Goal: Find specific page/section: Find specific page/section

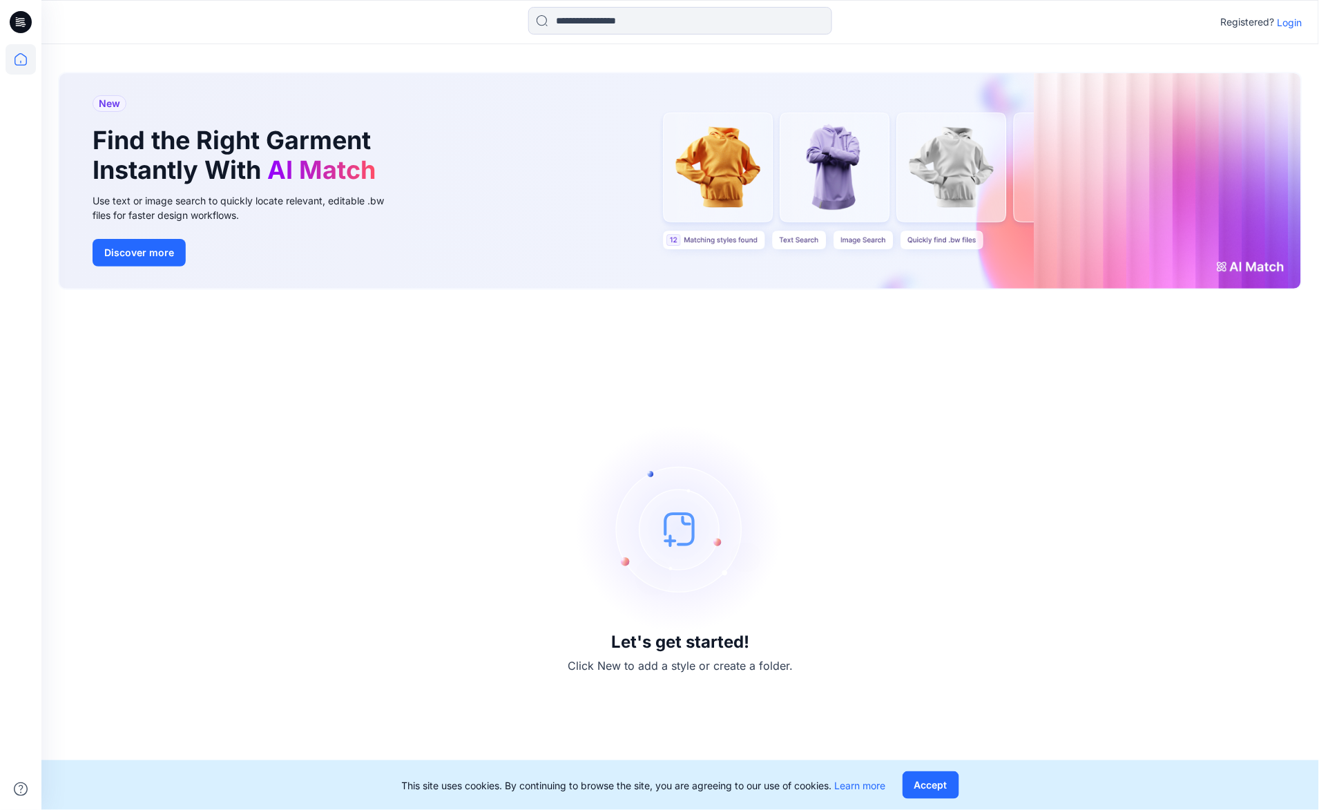
click at [1296, 24] on p "Login" at bounding box center [1290, 22] width 25 height 15
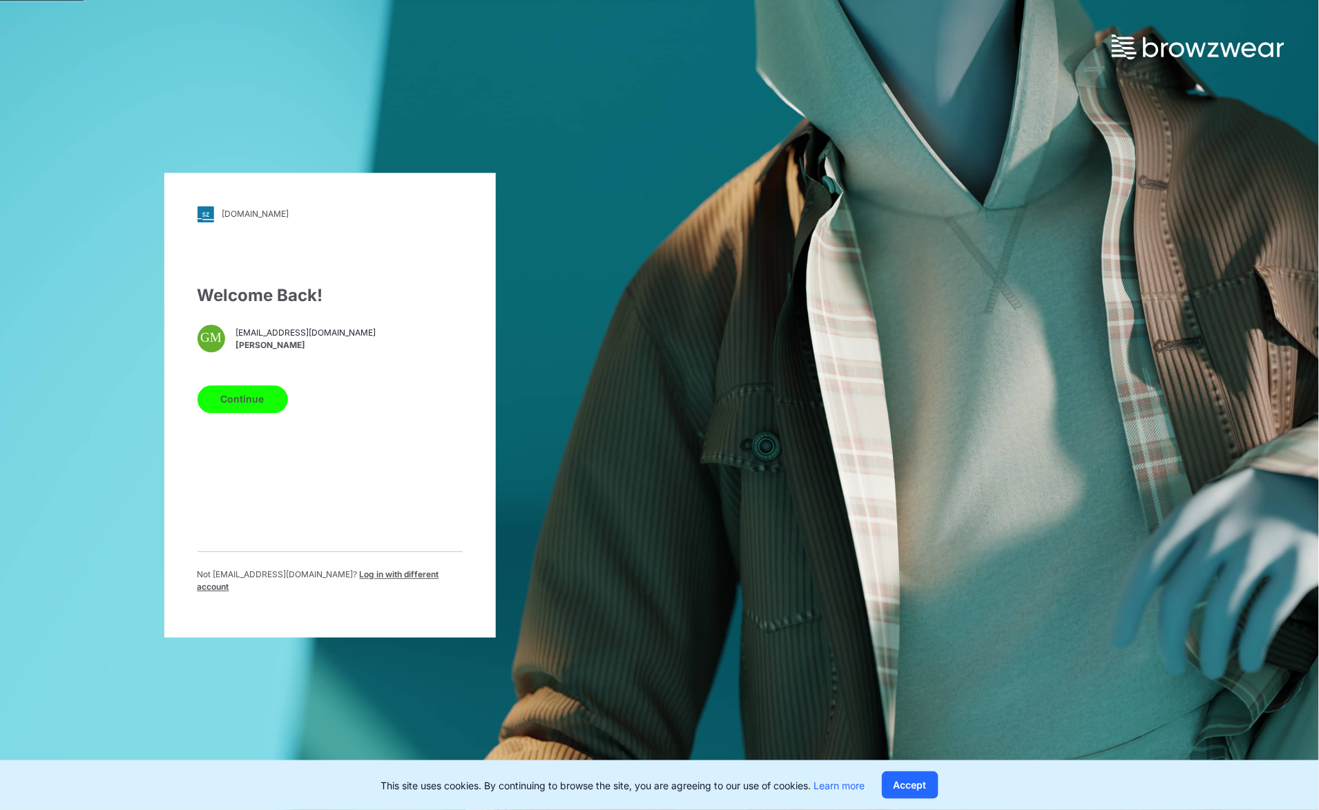
click at [243, 399] on button "Continue" at bounding box center [242, 399] width 90 height 28
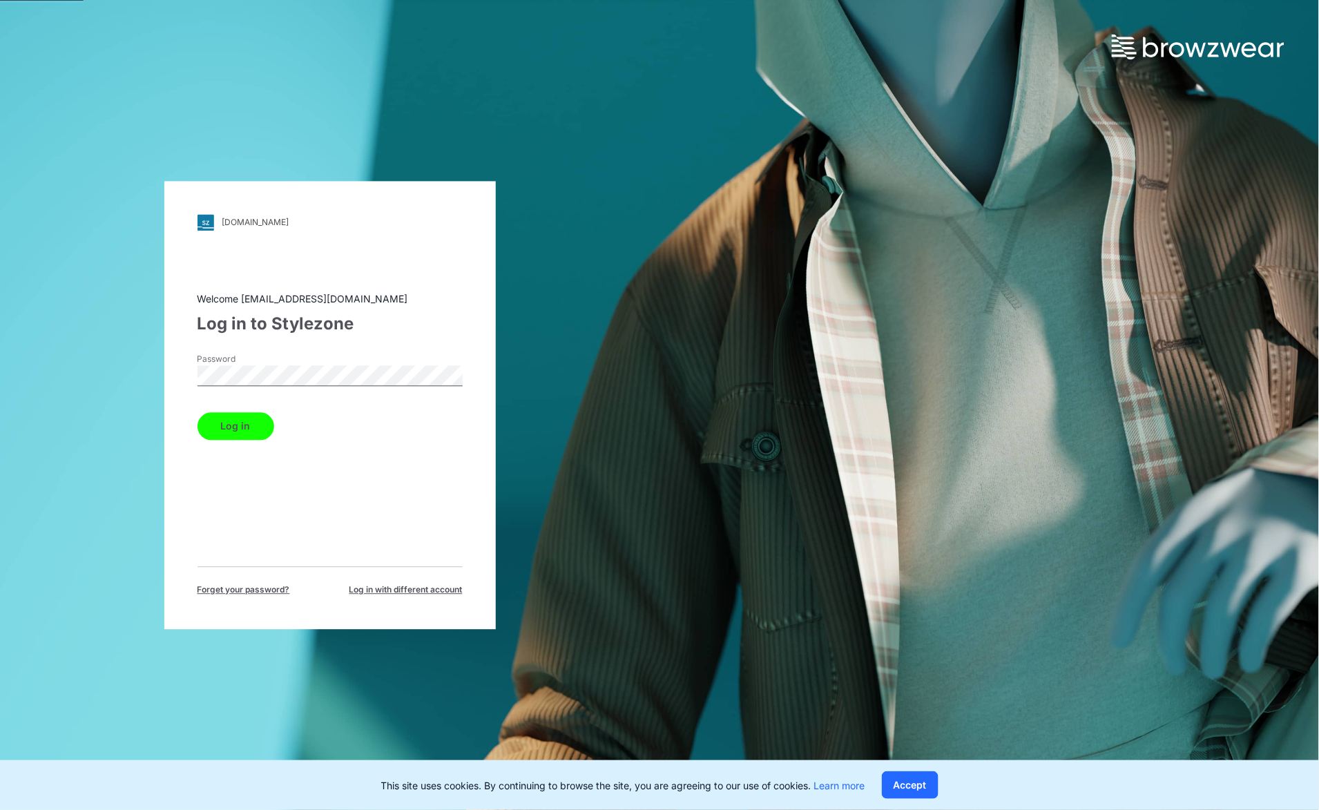
click at [197, 412] on button "Log in" at bounding box center [235, 426] width 77 height 28
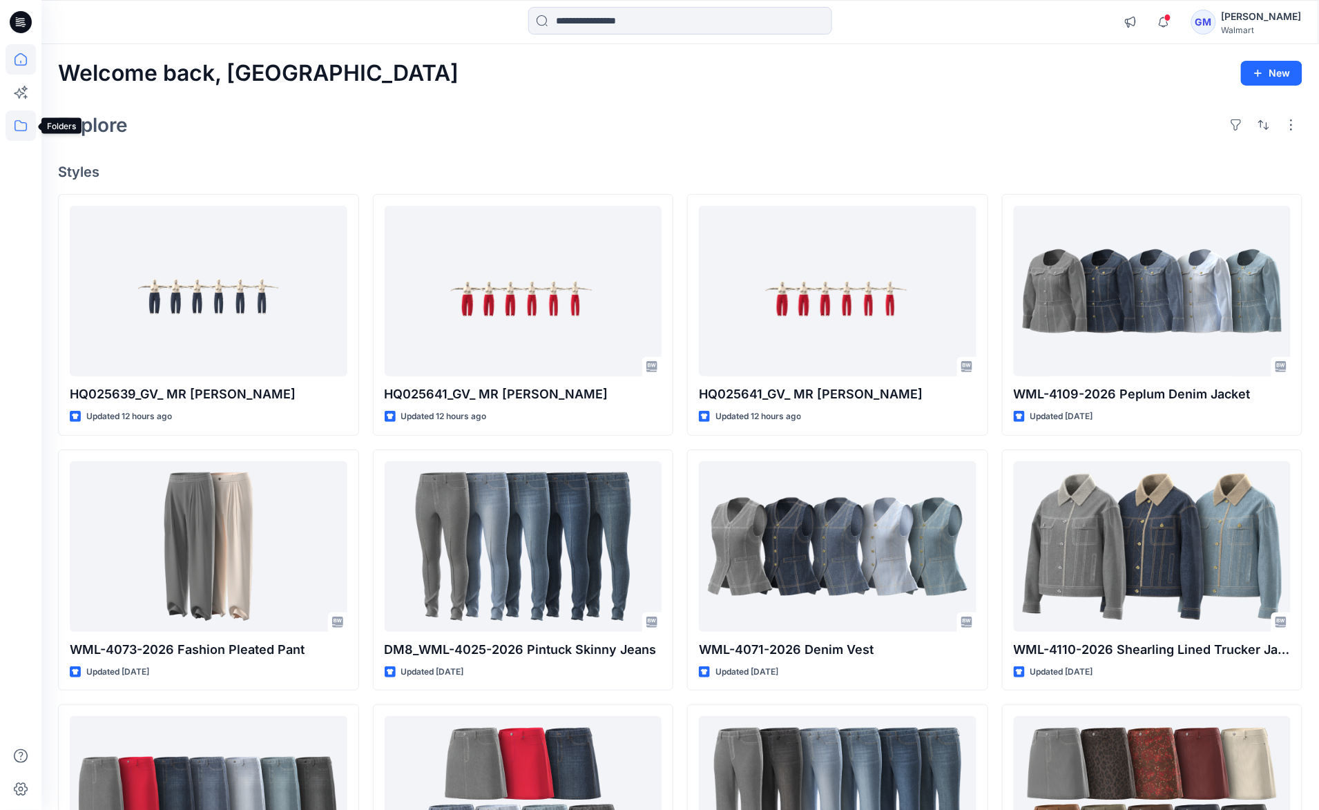
click at [16, 123] on icon at bounding box center [21, 125] width 30 height 30
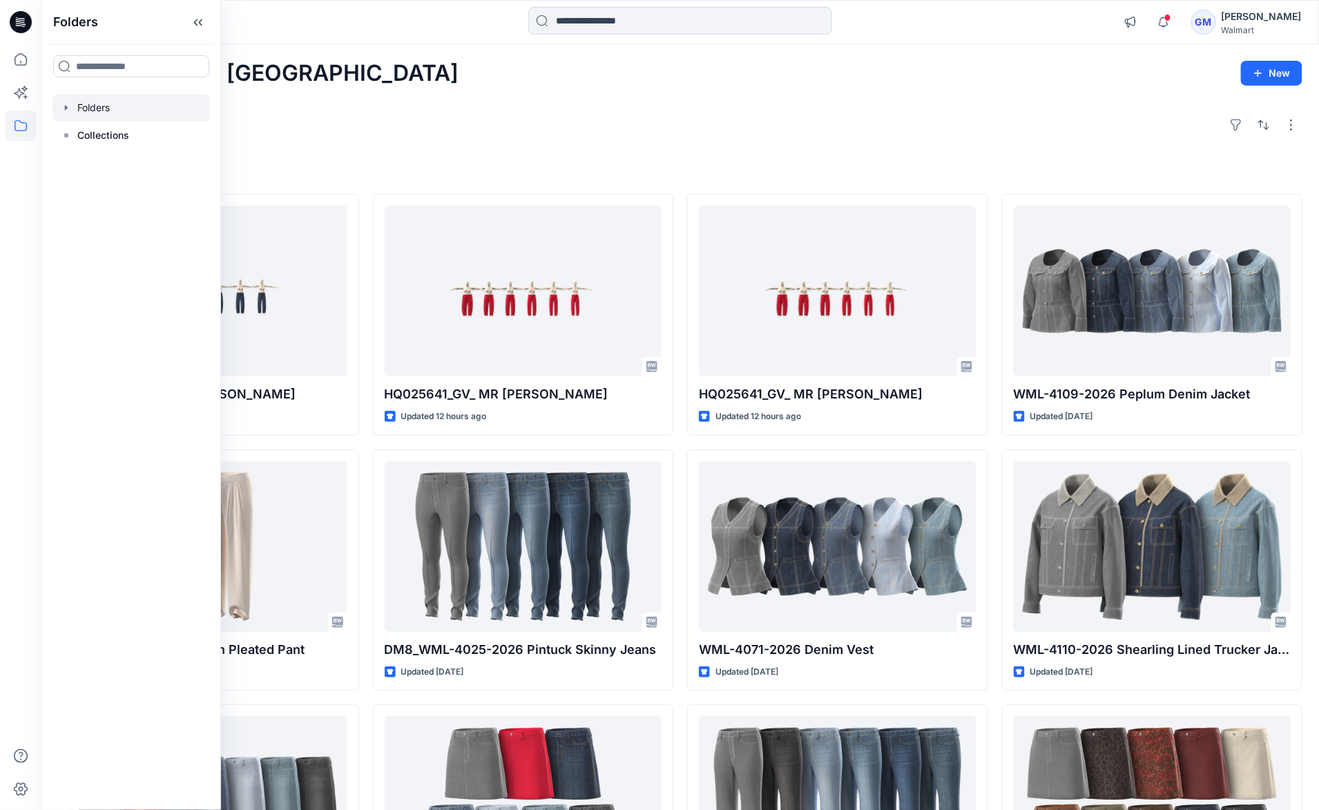
click at [98, 106] on div at bounding box center [130, 108] width 157 height 28
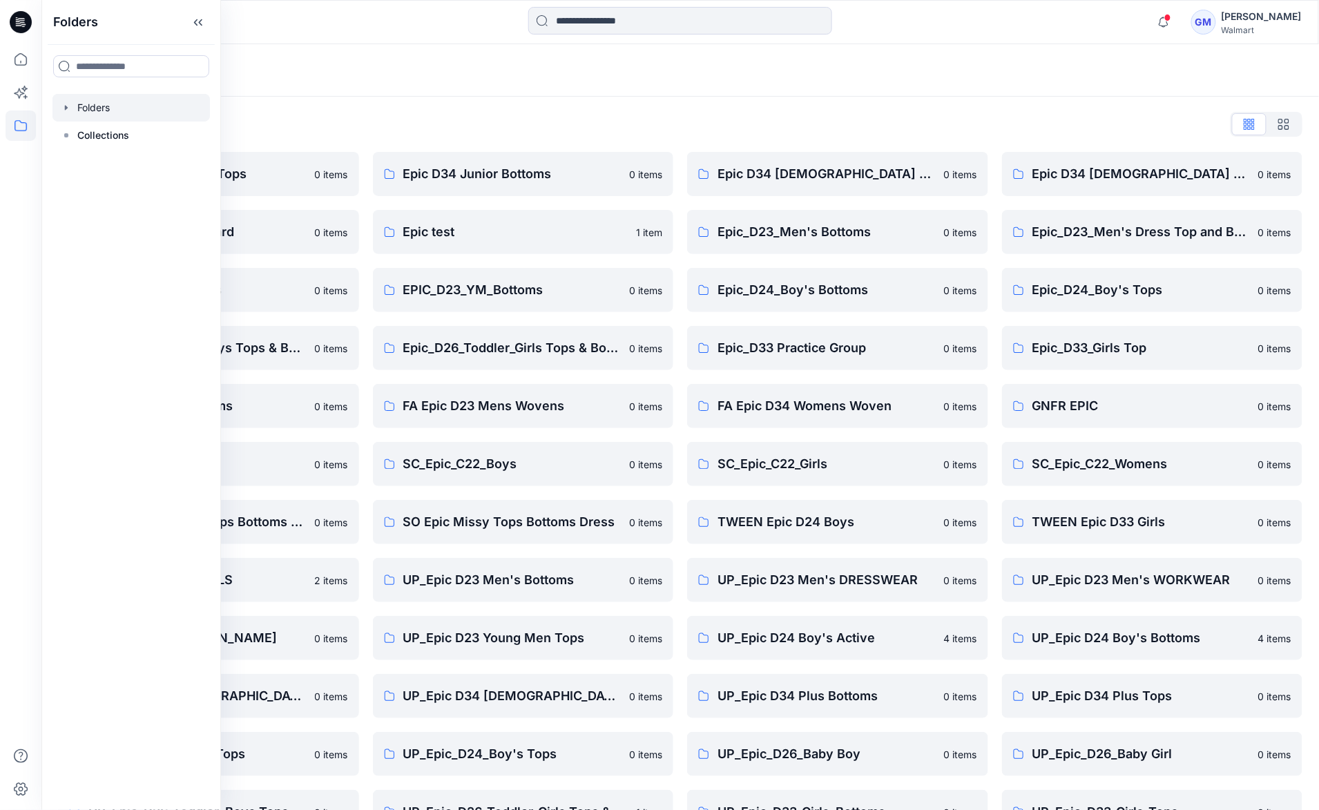
click at [543, 89] on div "Folders" at bounding box center [680, 70] width 1278 height 52
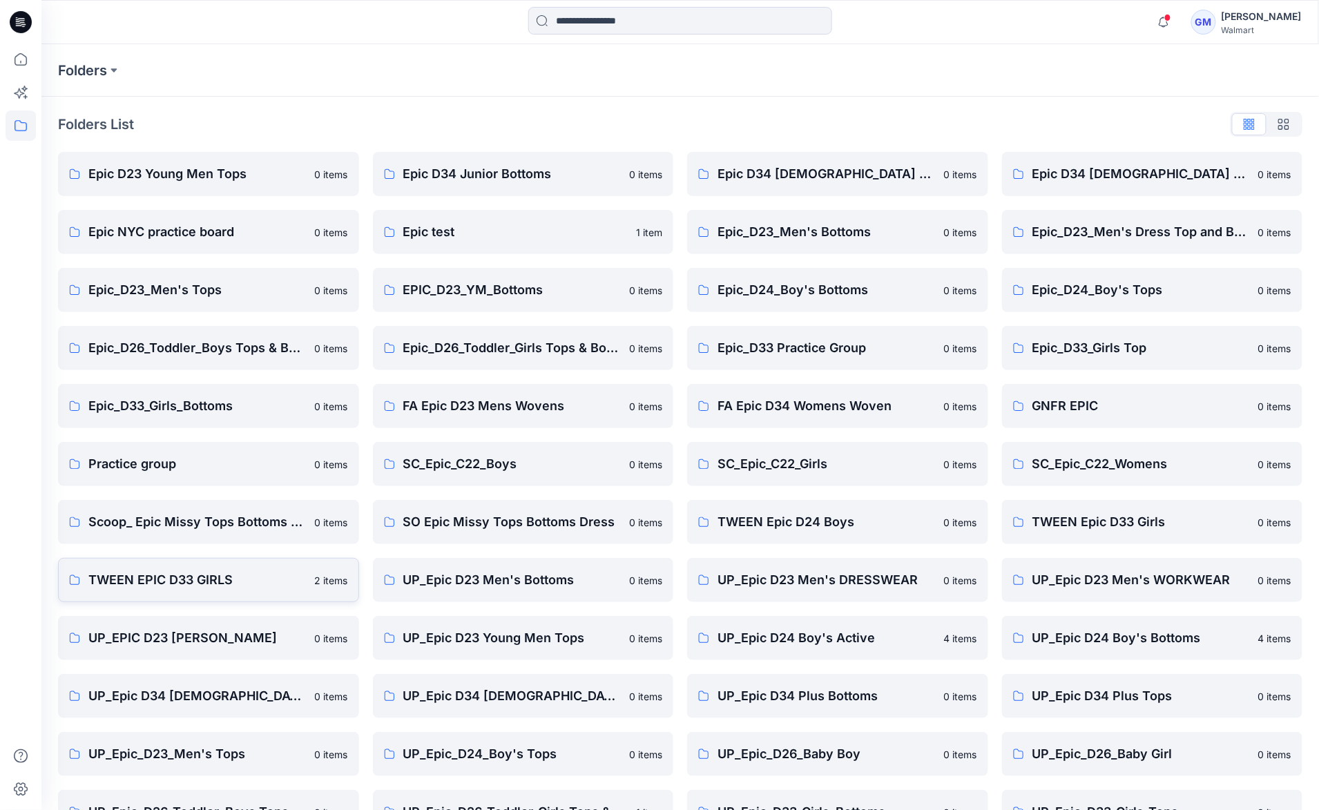
click at [163, 575] on p "TWEEN EPIC D33 GIRLS" at bounding box center [197, 579] width 218 height 19
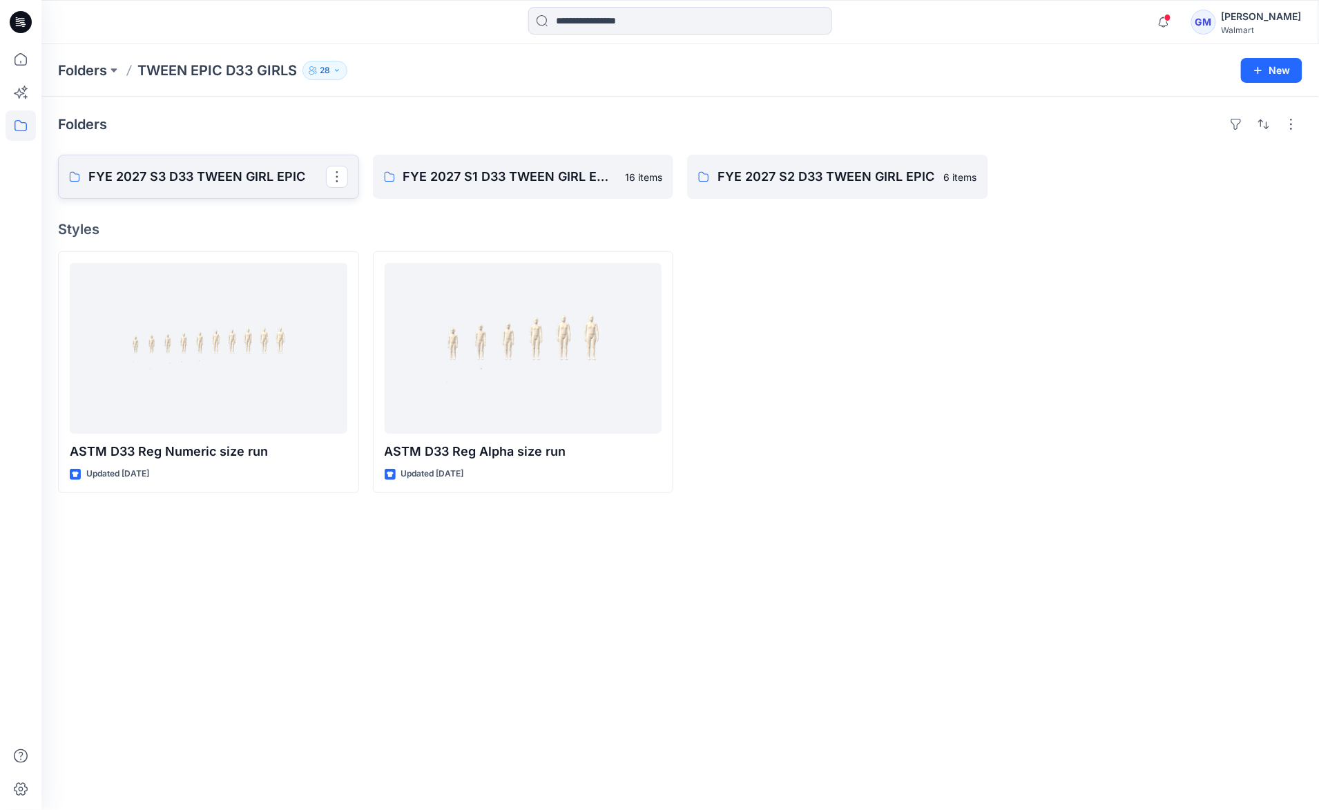
click at [276, 175] on p "FYE 2027 S3 D33 TWEEN GIRL EPIC" at bounding box center [207, 176] width 238 height 19
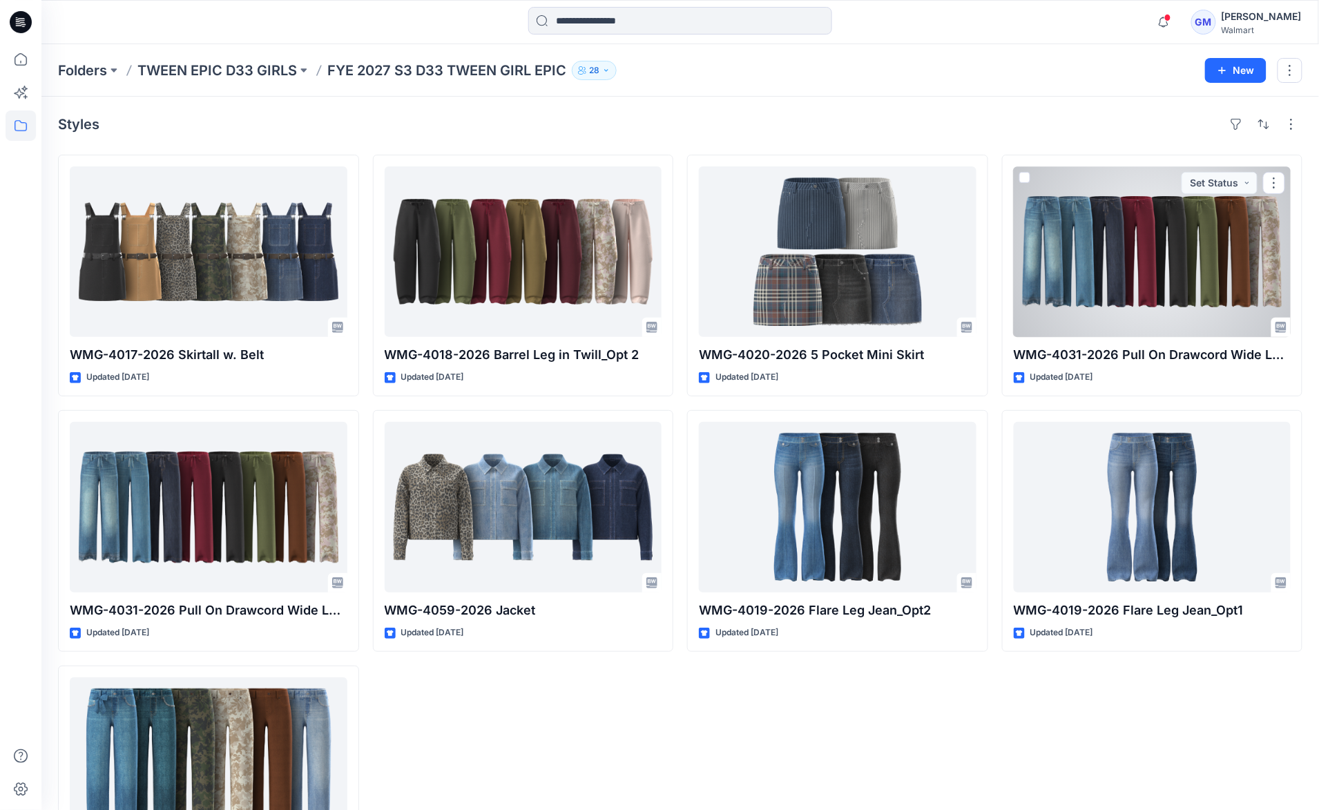
click at [1127, 256] on div at bounding box center [1153, 251] width 278 height 171
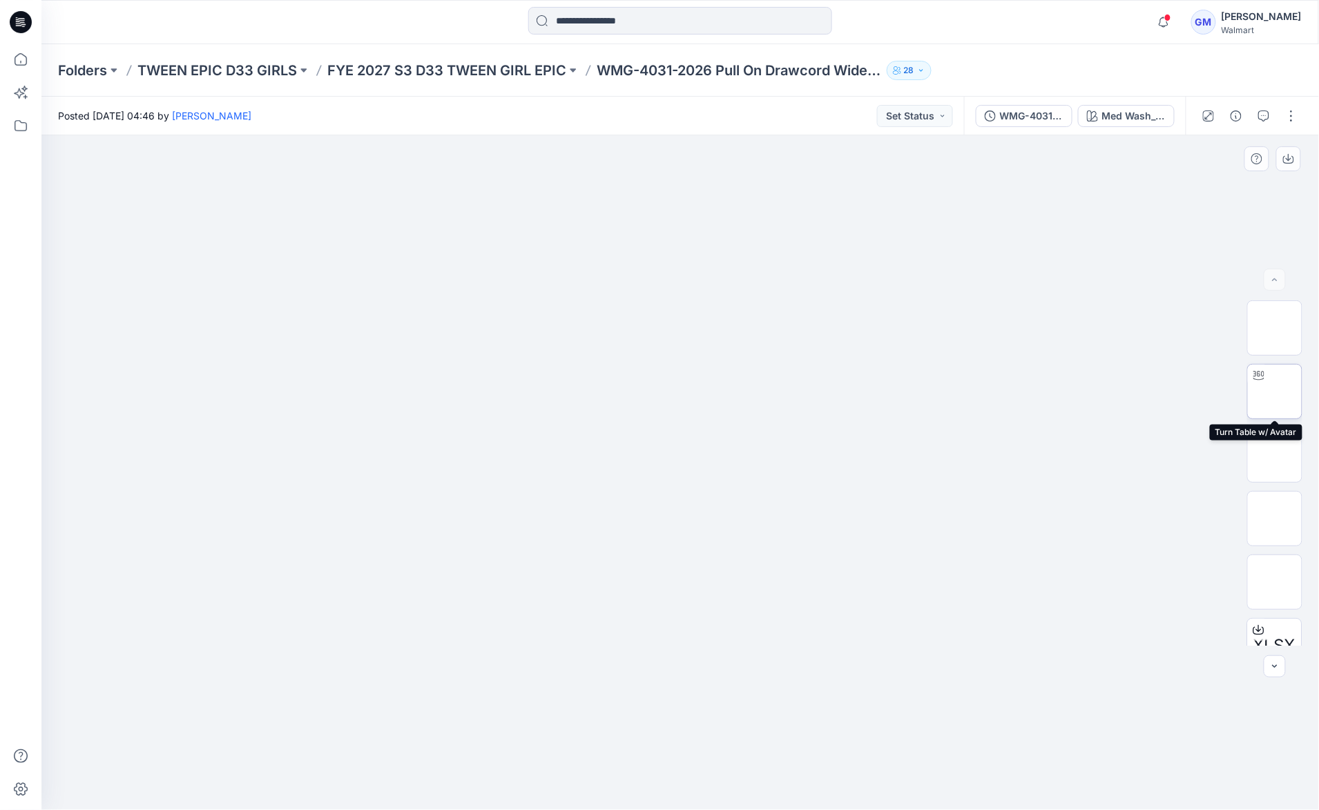
click at [1275, 392] on img at bounding box center [1275, 392] width 0 height 0
click at [552, 781] on icon at bounding box center [682, 769] width 418 height 52
drag, startPoint x: 680, startPoint y: 794, endPoint x: 497, endPoint y: 770, distance: 183.9
click at [497, 770] on icon at bounding box center [682, 769] width 418 height 52
click at [671, 602] on div at bounding box center [680, 472] width 1278 height 675
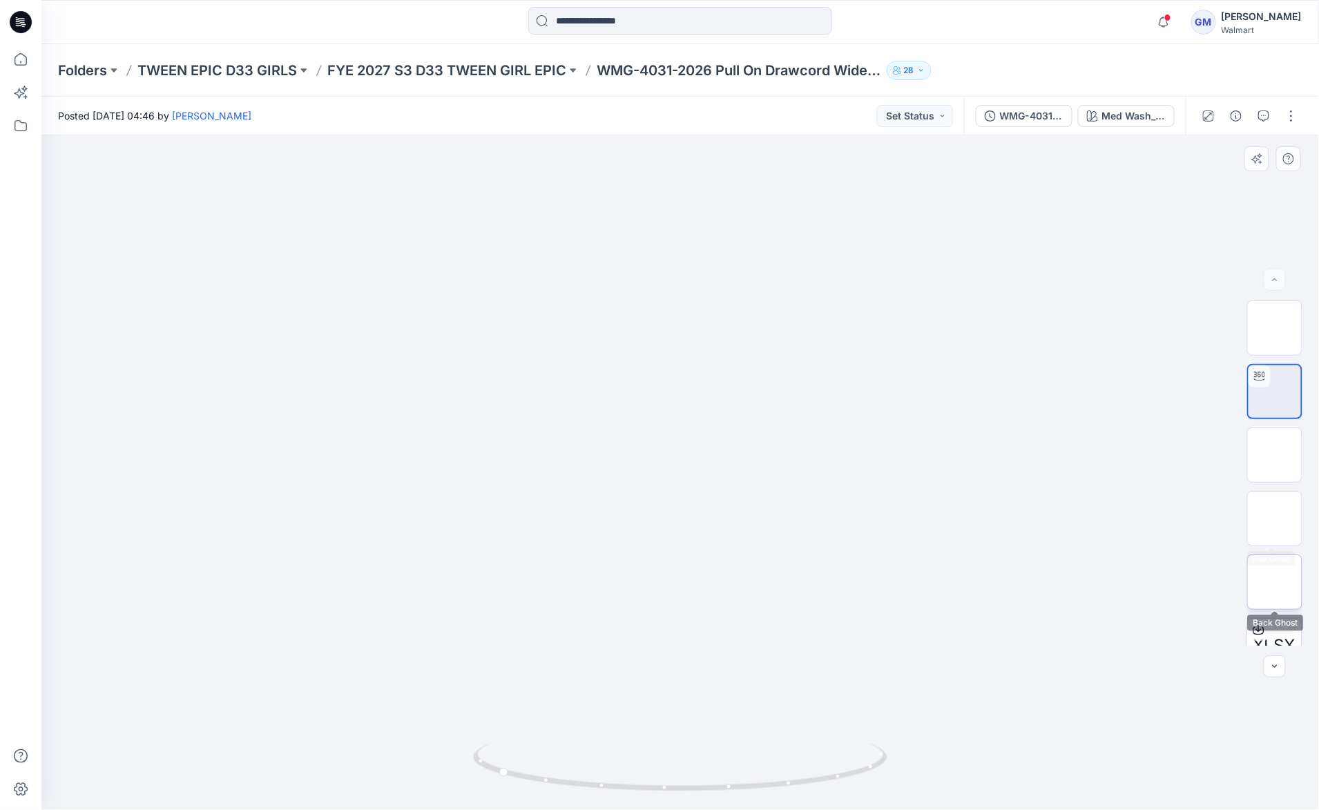
click at [1275, 582] on img at bounding box center [1275, 582] width 0 height 0
click at [1275, 328] on img at bounding box center [1275, 328] width 0 height 0
click at [1284, 155] on icon "button" at bounding box center [1288, 158] width 11 height 11
